Goal: Transaction & Acquisition: Purchase product/service

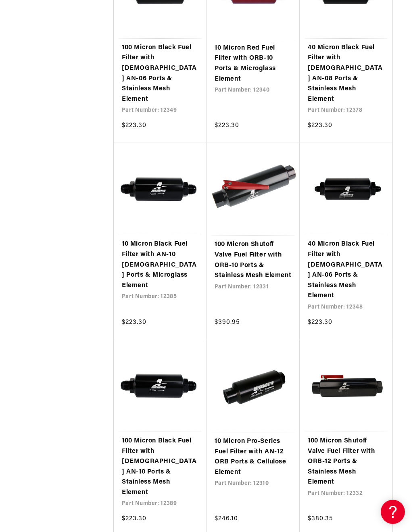
scroll to position [1200, 0]
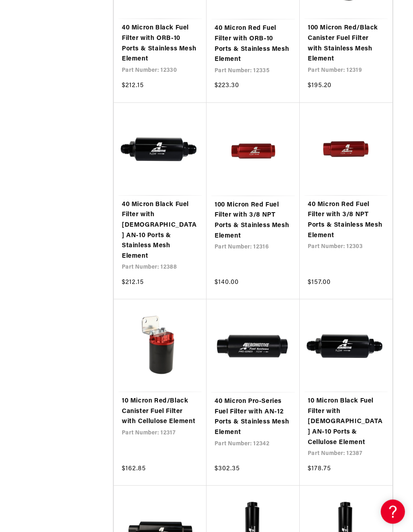
scroll to position [1792, 0]
click at [359, 396] on link "10 Micron Black Fuel Filter with [DEMOGRAPHIC_DATA] AN-10 Ports & Cellulose Ele…" at bounding box center [346, 422] width 77 height 52
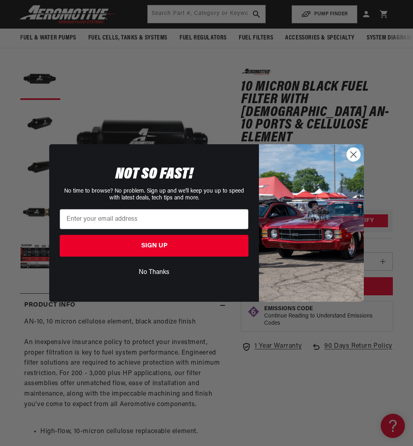
scroll to position [52, 0]
click at [355, 155] on circle "Close dialog" at bounding box center [353, 154] width 13 height 13
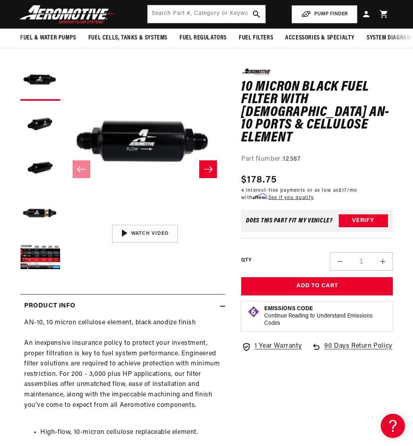
click at [40, 261] on button "Load image 5 in gallery view" at bounding box center [40, 258] width 40 height 40
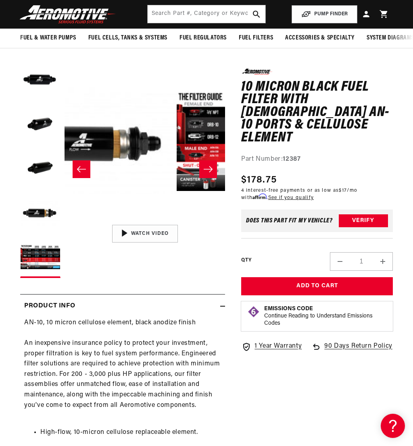
scroll to position [0, 642]
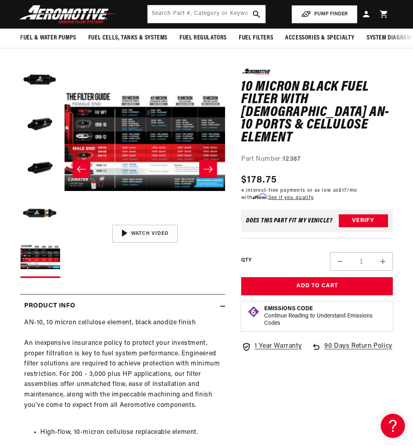
click at [65, 221] on button "Open media 5 in modal" at bounding box center [65, 221] width 0 height 0
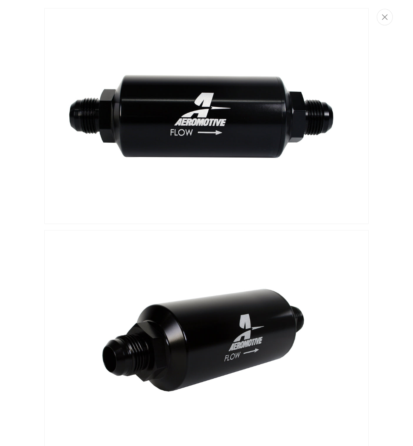
scroll to position [0, 0]
click at [388, 15] on button "Close" at bounding box center [385, 17] width 16 height 17
